Goal: Find specific page/section: Find specific page/section

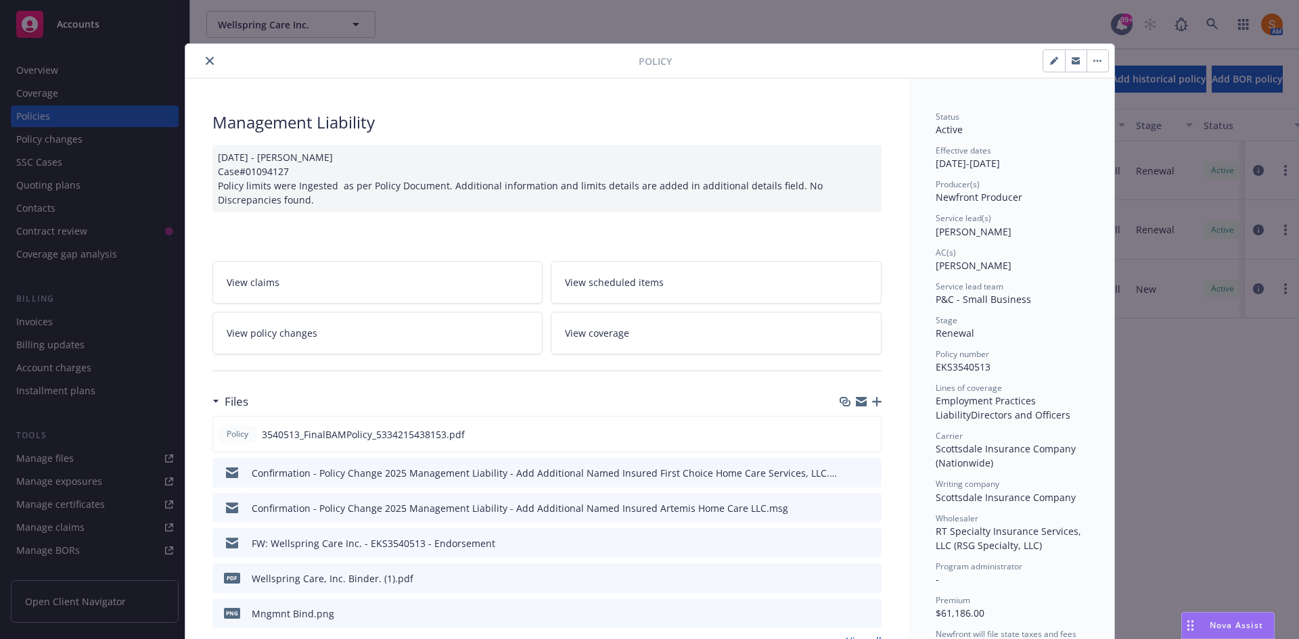
scroll to position [41, 0]
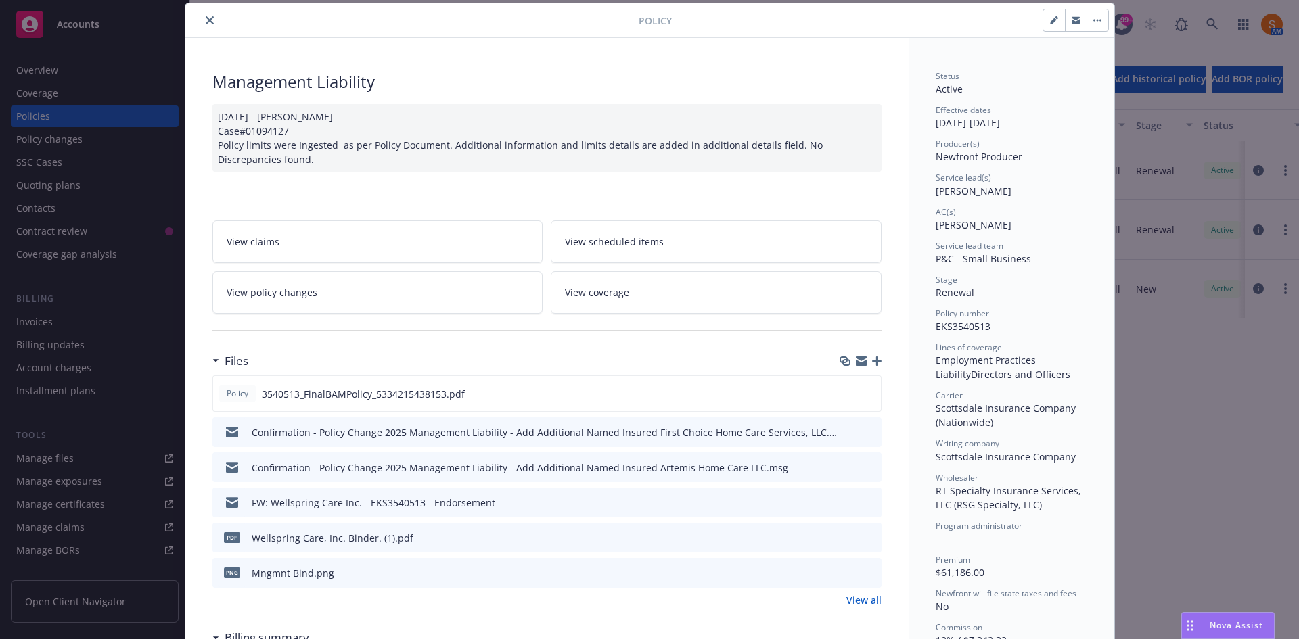
click at [212, 20] on button "close" at bounding box center [210, 20] width 16 height 16
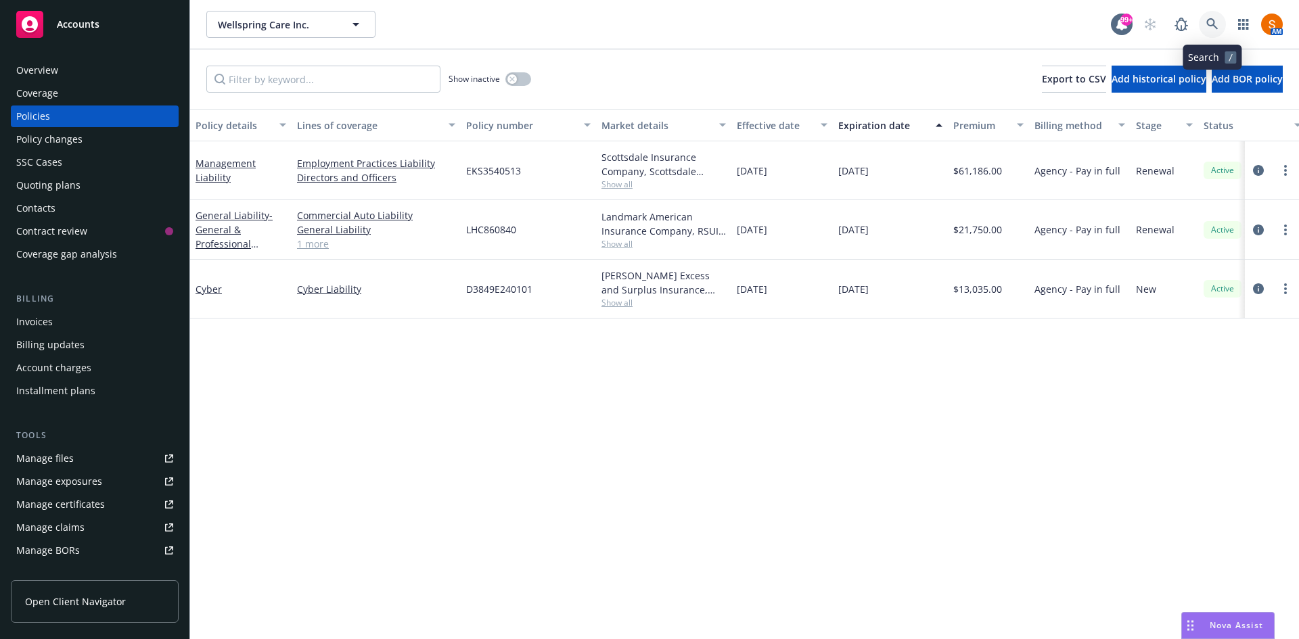
click at [1208, 21] on icon at bounding box center [1212, 24] width 12 height 12
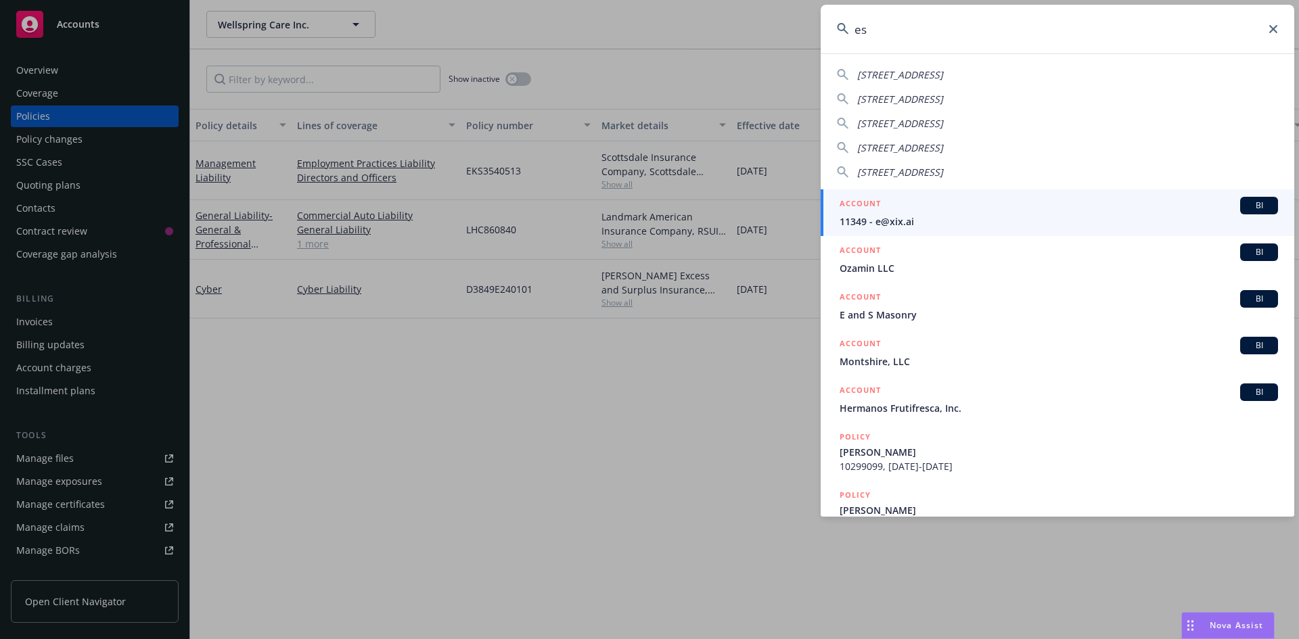
type input "e"
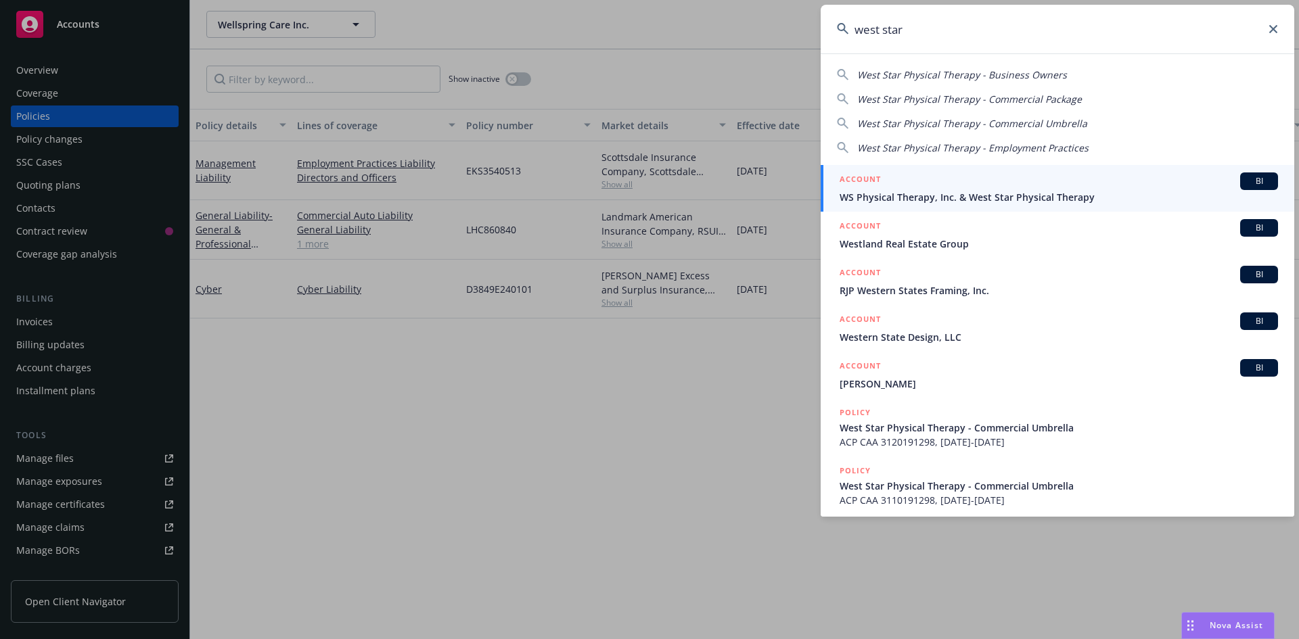
type input "west star"
click at [1028, 210] on link "ACCOUNT BI WS Physical Therapy, Inc. & West Star Physical Therapy" at bounding box center [1058, 188] width 474 height 47
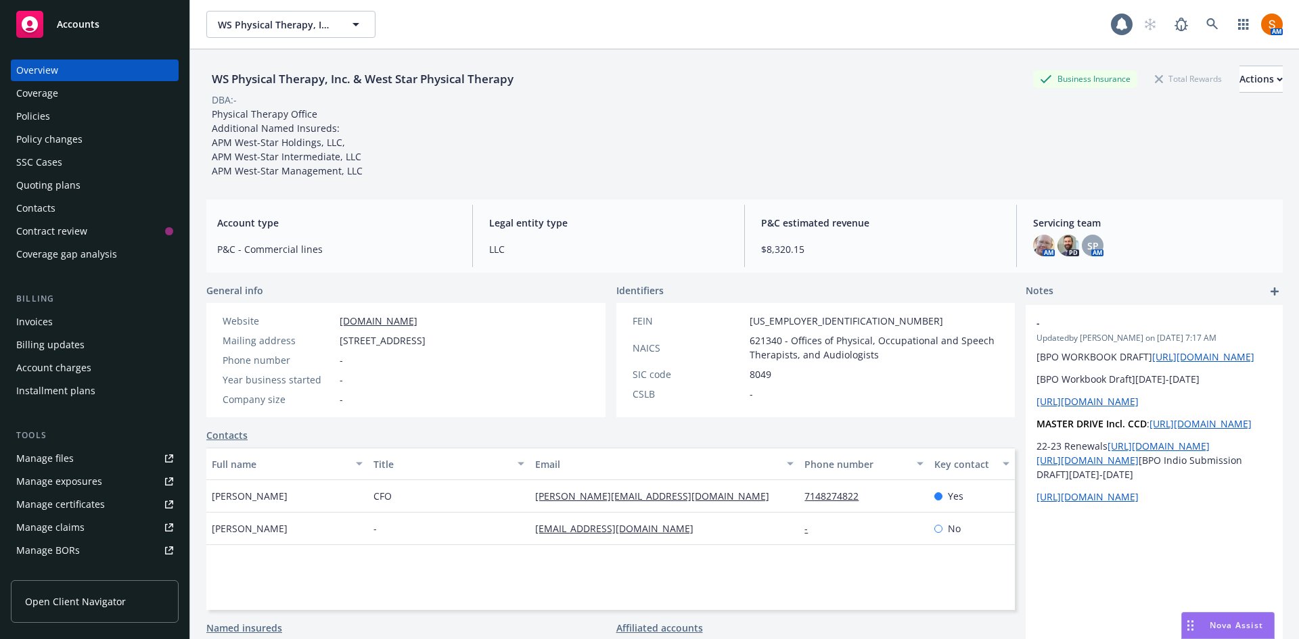
click at [54, 327] on div "Invoices" at bounding box center [94, 322] width 157 height 22
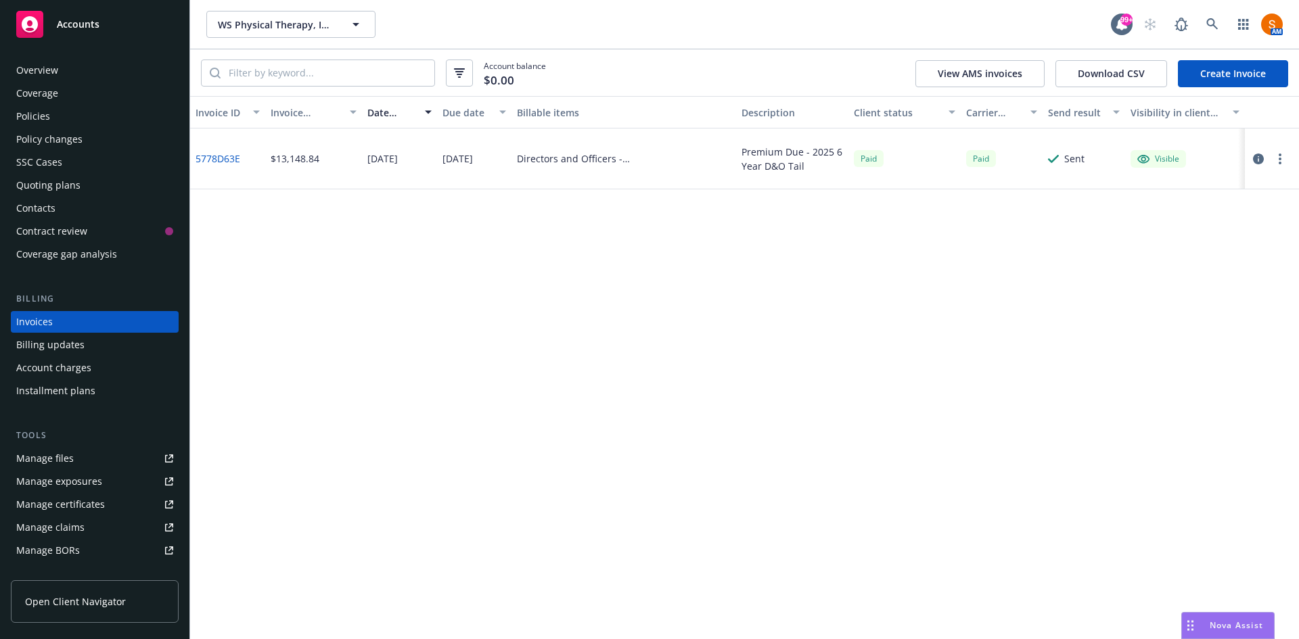
click at [49, 64] on div "Overview" at bounding box center [37, 71] width 42 height 22
